Goal: Find specific page/section: Locate a particular part of the current website

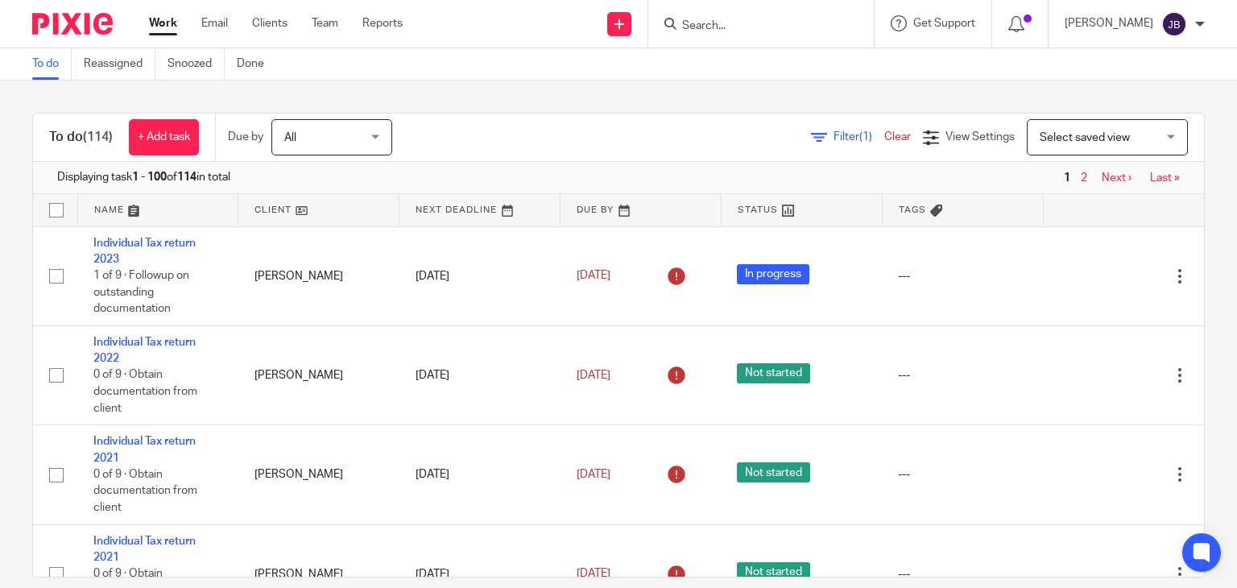
click at [758, 23] on input "Search" at bounding box center [753, 26] width 145 height 14
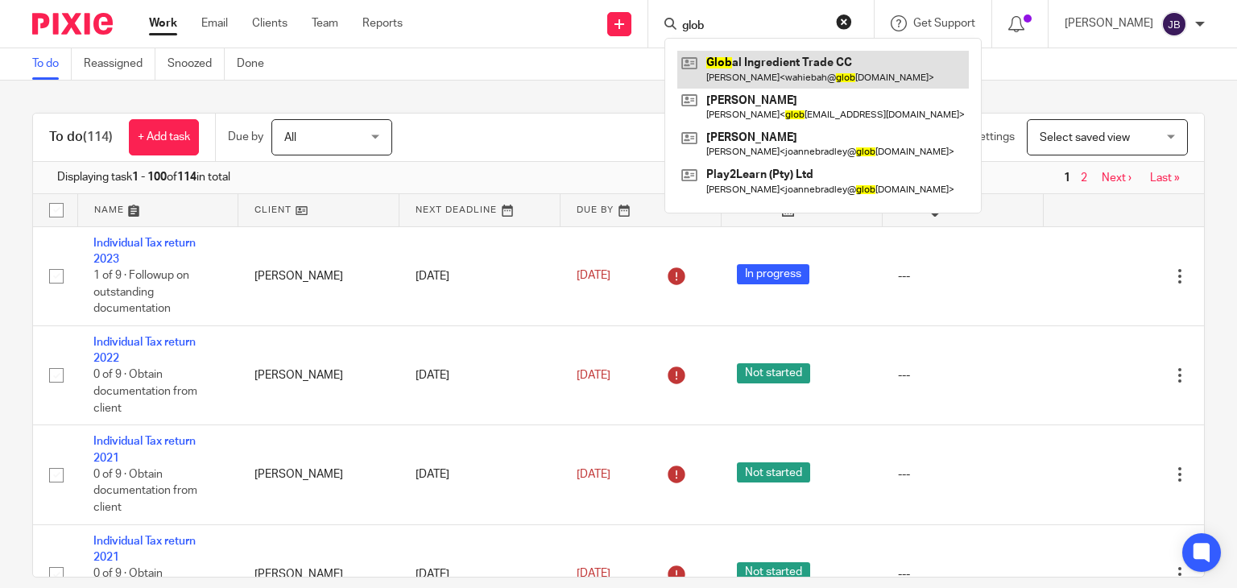
type input "glob"
click at [767, 69] on link at bounding box center [823, 69] width 292 height 37
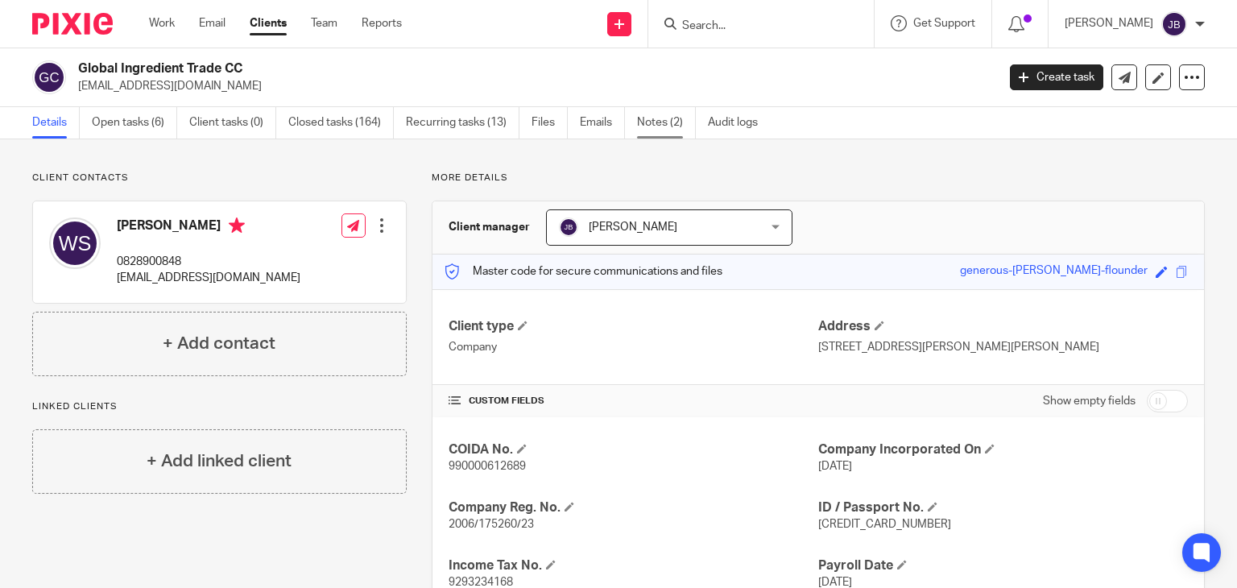
click at [675, 132] on link "Notes (2)" at bounding box center [666, 122] width 59 height 31
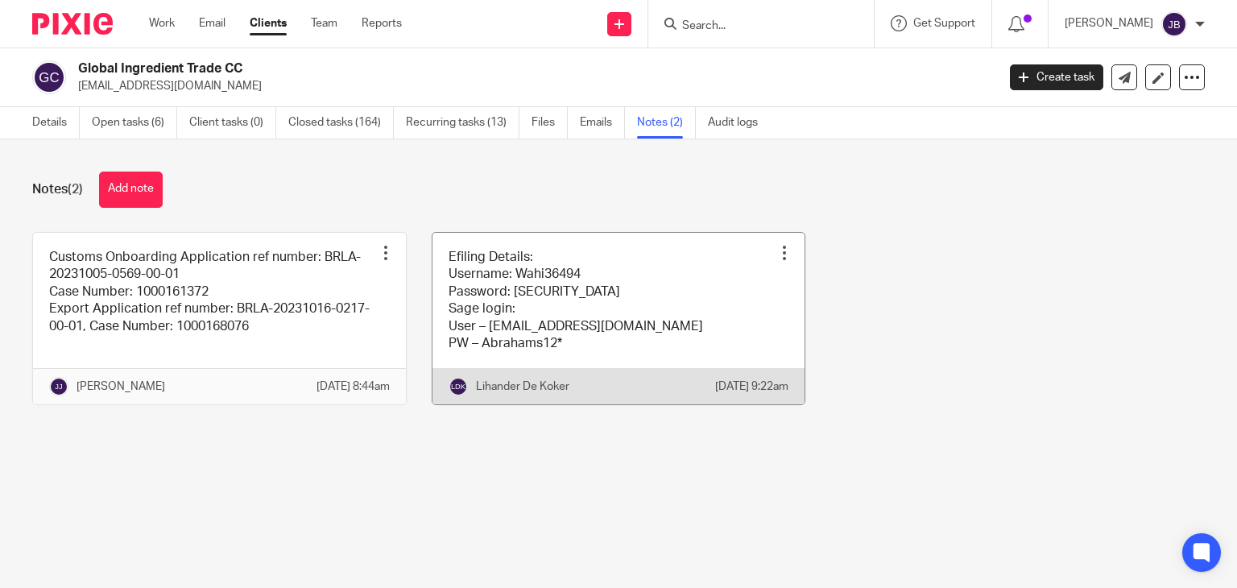
click at [591, 328] on link at bounding box center [619, 319] width 373 height 172
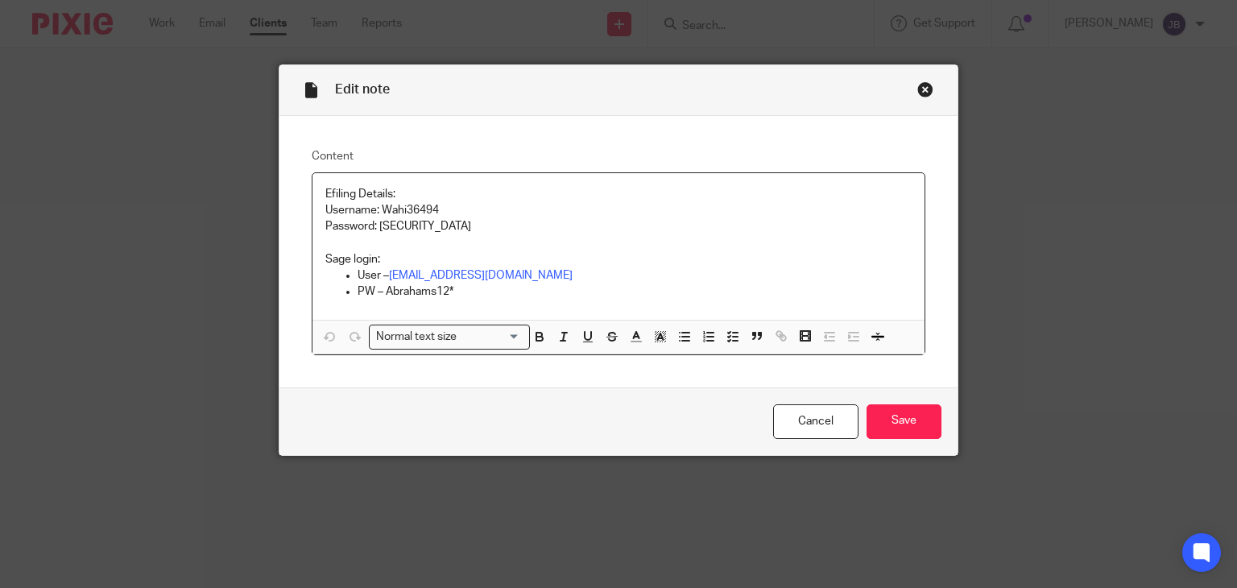
click at [383, 210] on p "Username: Wahi36494" at bounding box center [618, 210] width 587 height 16
copy p "Wahi36494"
drag, startPoint x: 374, startPoint y: 226, endPoint x: 441, endPoint y: 226, distance: 67.7
click at [441, 226] on p "Password: Wamhm3#4" at bounding box center [618, 226] width 587 height 16
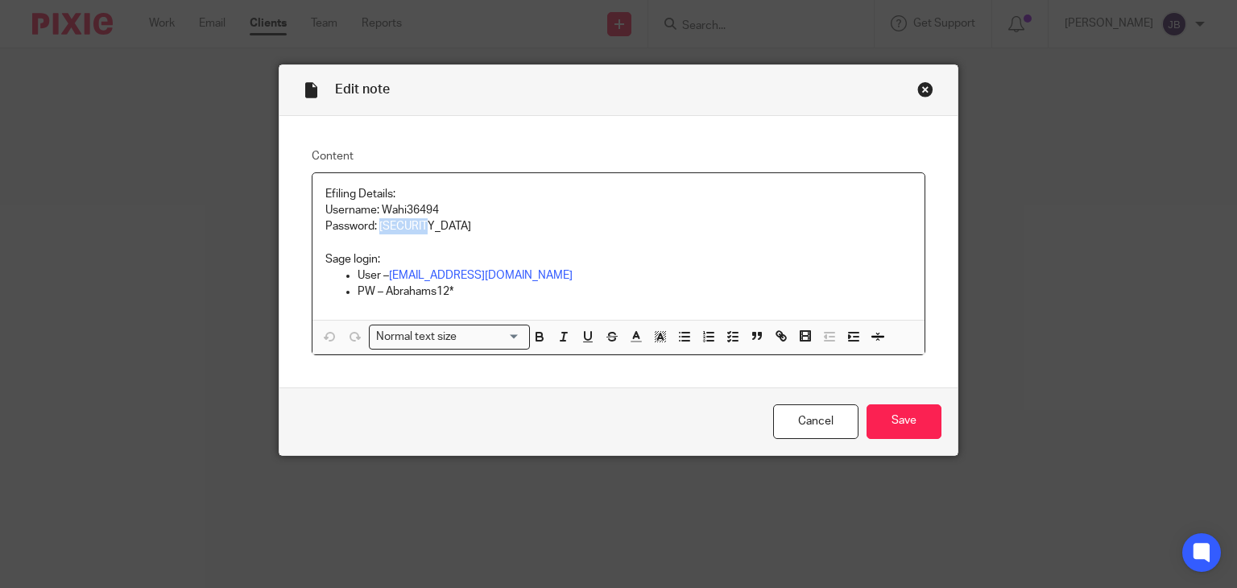
copy p "Wamhm3#4"
click at [917, 88] on div "Close this dialog window" at bounding box center [925, 89] width 16 height 16
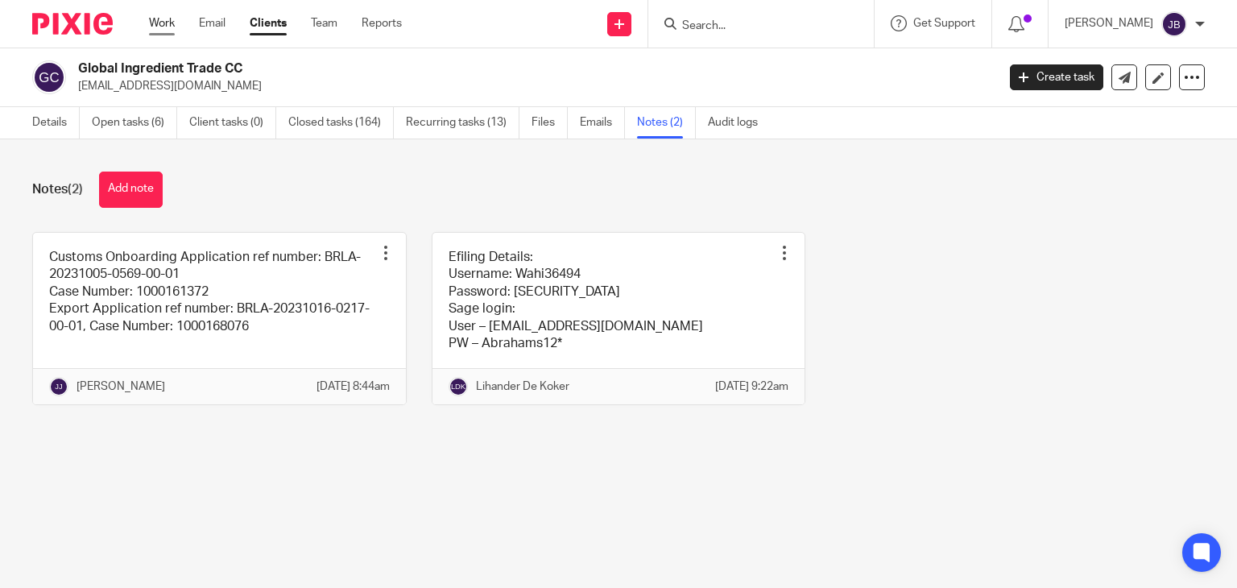
click at [164, 24] on link "Work" at bounding box center [162, 23] width 26 height 16
